Goal: Task Accomplishment & Management: Use online tool/utility

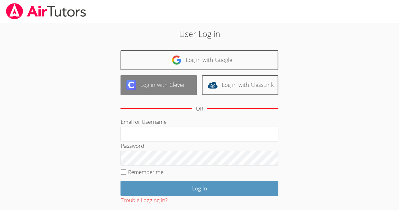
click at [135, 85] on img at bounding box center [131, 85] width 10 height 10
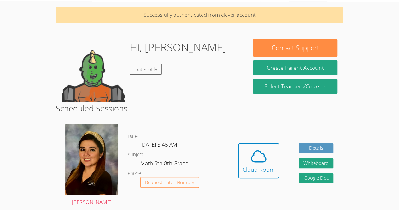
scroll to position [21, 0]
click at [258, 165] on div "Cloud Room" at bounding box center [259, 169] width 32 height 9
click at [275, 153] on button "Cloud Room" at bounding box center [258, 160] width 41 height 35
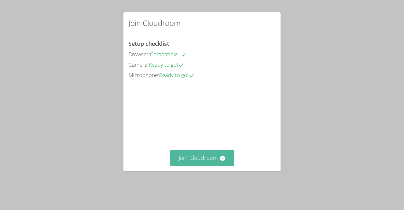
click at [178, 164] on button "Join Cloudroom" at bounding box center [202, 157] width 65 height 15
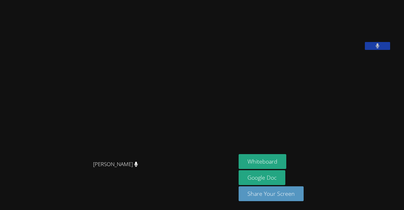
click at [365, 50] on button at bounding box center [377, 46] width 25 height 8
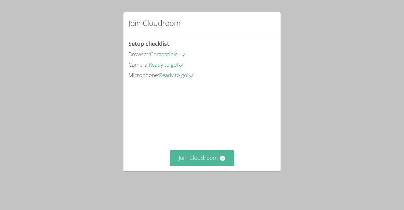
click at [179, 160] on button "Join Cloudroom" at bounding box center [202, 157] width 65 height 15
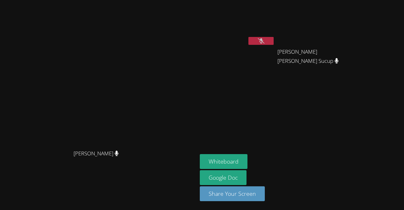
click at [265, 38] on icon at bounding box center [261, 40] width 7 height 5
click at [274, 44] on button at bounding box center [260, 41] width 25 height 8
click at [51, 136] on video at bounding box center [98, 92] width 95 height 108
click at [275, 49] on div "[PERSON_NAME]" at bounding box center [237, 37] width 75 height 68
click at [265, 42] on icon at bounding box center [261, 40] width 7 height 5
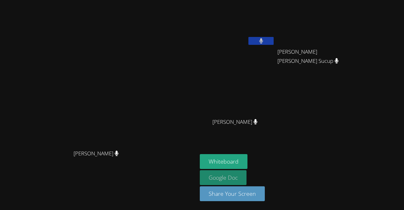
click at [247, 177] on link "Google Doc" at bounding box center [223, 177] width 47 height 15
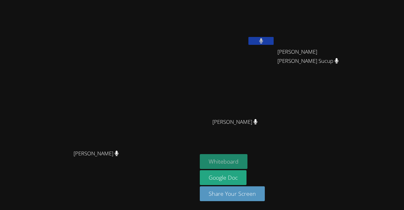
click at [248, 163] on button "Whiteboard" at bounding box center [224, 161] width 48 height 15
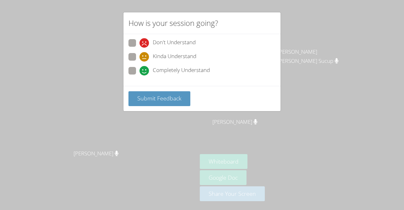
click at [136, 56] on label "Kinda Understand" at bounding box center [163, 57] width 68 height 9
click at [140, 56] on input "Kinda Understand" at bounding box center [142, 55] width 5 height 5
radio input "true"
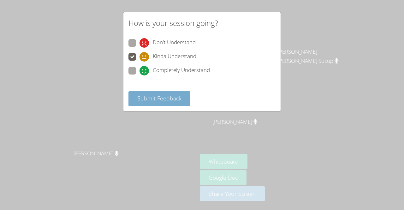
click at [135, 101] on button "Submit Feedback" at bounding box center [160, 98] width 62 height 15
